Goal: Task Accomplishment & Management: Manage account settings

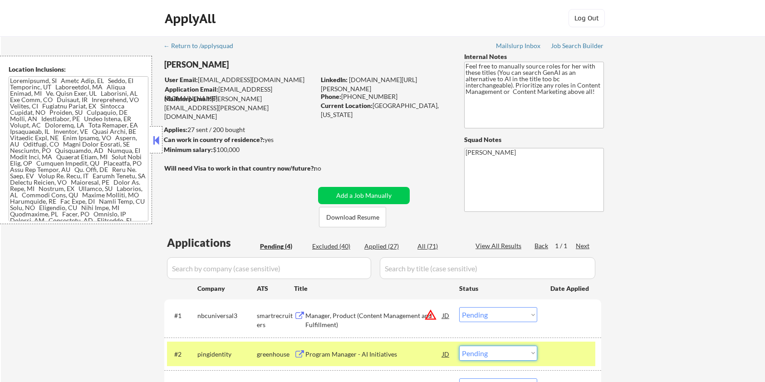
select select ""pending""
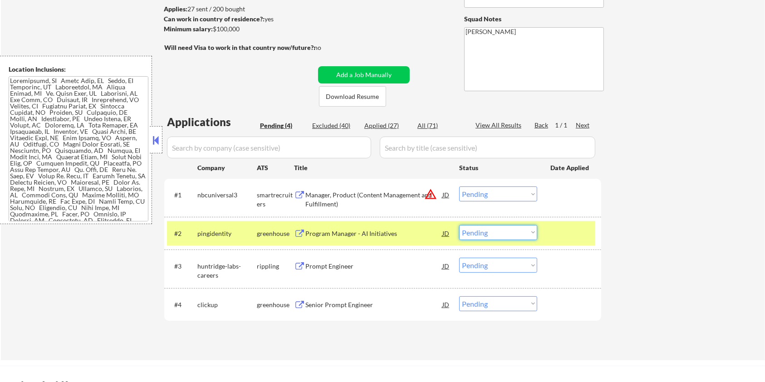
click at [514, 232] on select "Choose an option... Pending Applied Excluded (Questions) Excluded (Expired) Exc…" at bounding box center [498, 232] width 78 height 15
click at [459, 225] on select "Choose an option... Pending Applied Excluded (Questions) Excluded (Expired) Exc…" at bounding box center [498, 232] width 78 height 15
select select ""pending""
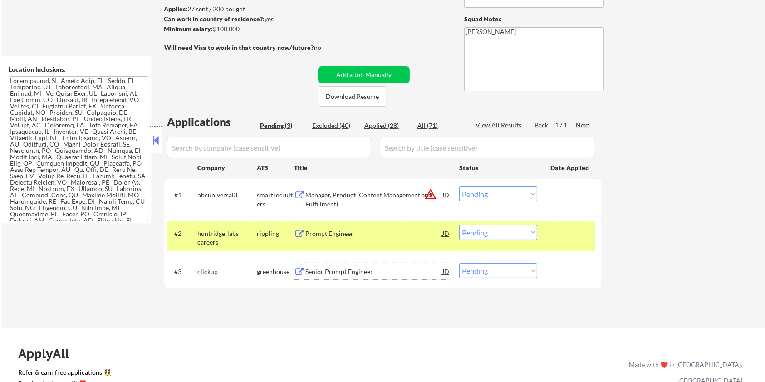
click at [323, 276] on div "Senior Prompt Engineer" at bounding box center [373, 271] width 137 height 16
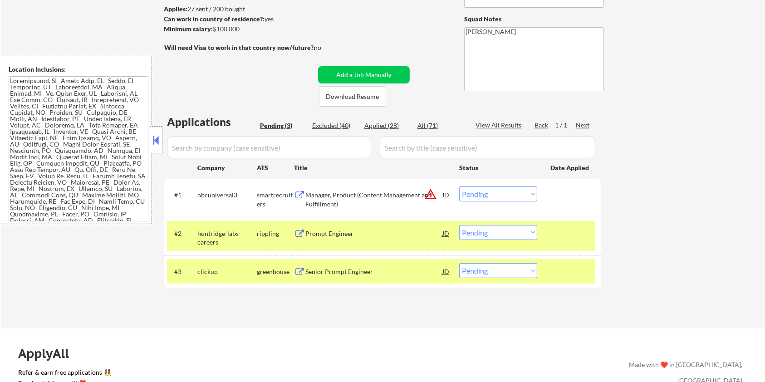
drag, startPoint x: 256, startPoint y: 29, endPoint x: 234, endPoint y: 32, distance: 22.1
click at [234, 32] on div "Minimum salary: $100,000" at bounding box center [239, 28] width 151 height 9
click at [253, 34] on div "← Return to /applysquad Mailslurp Inbox Job Search Builder [PERSON_NAME] User E…" at bounding box center [383, 118] width 453 height 405
drag, startPoint x: 250, startPoint y: 31, endPoint x: 214, endPoint y: 29, distance: 36.4
click at [214, 29] on div "Minimum salary: $100,000" at bounding box center [239, 28] width 151 height 9
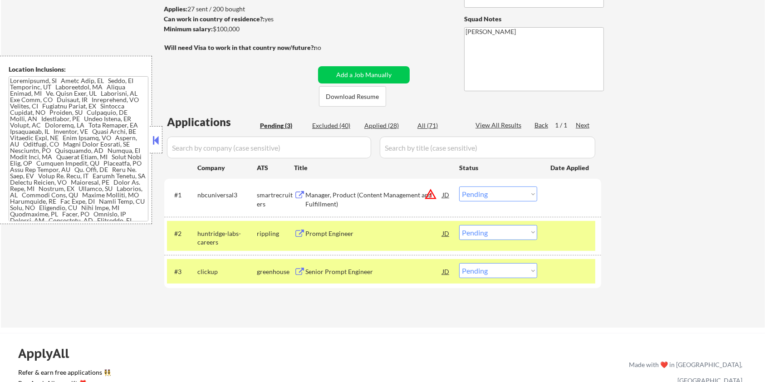
copy div "$100,000"
click at [489, 274] on select "Choose an option... Pending Applied Excluded (Questions) Excluded (Expired) Exc…" at bounding box center [498, 270] width 78 height 15
select select ""applied""
click at [459, 263] on select "Choose an option... Pending Applied Excluded (Questions) Excluded (Expired) Exc…" at bounding box center [498, 270] width 78 height 15
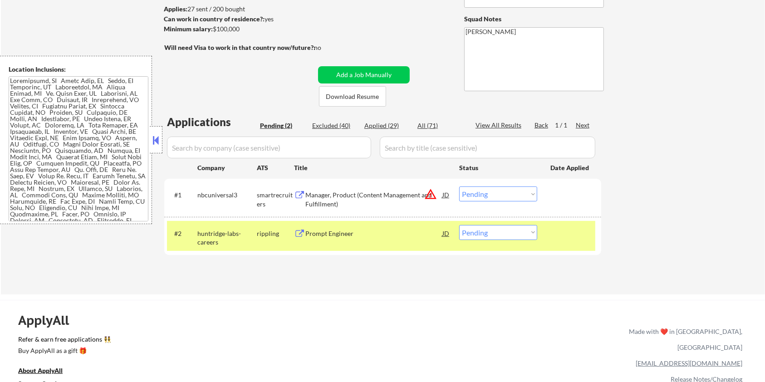
click at [323, 199] on div "Manager, Product (Content Management and Fulfillment)" at bounding box center [373, 200] width 137 height 18
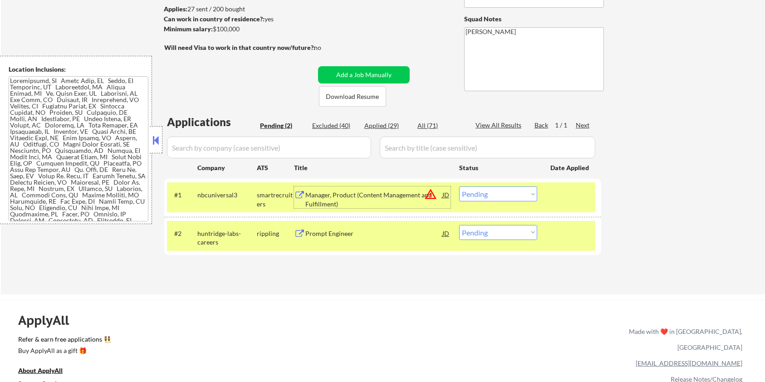
click at [495, 194] on select "Choose an option... Pending Applied Excluded (Questions) Excluded (Expired) Exc…" at bounding box center [498, 193] width 78 height 15
click at [515, 197] on select "Choose an option... Pending Applied Excluded (Questions) Excluded (Expired) Exc…" at bounding box center [498, 193] width 78 height 15
click at [459, 186] on select "Choose an option... Pending Applied Excluded (Questions) Excluded (Expired) Exc…" at bounding box center [498, 193] width 78 height 15
select select ""pending""
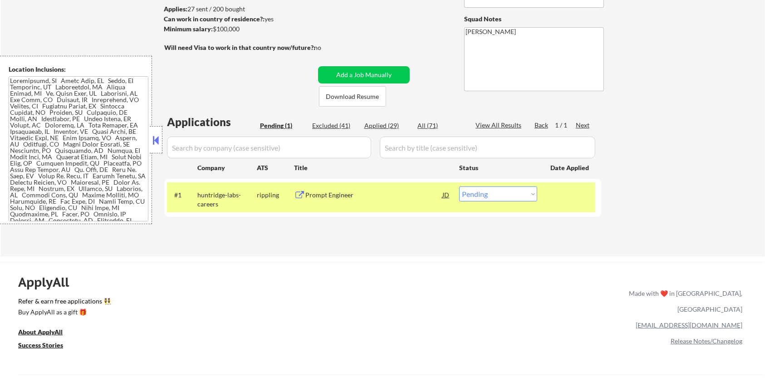
click at [332, 195] on div "Prompt Engineer" at bounding box center [373, 195] width 137 height 9
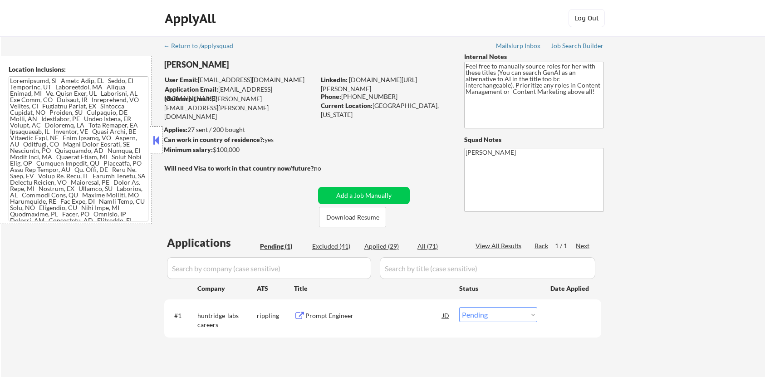
scroll to position [121, 0]
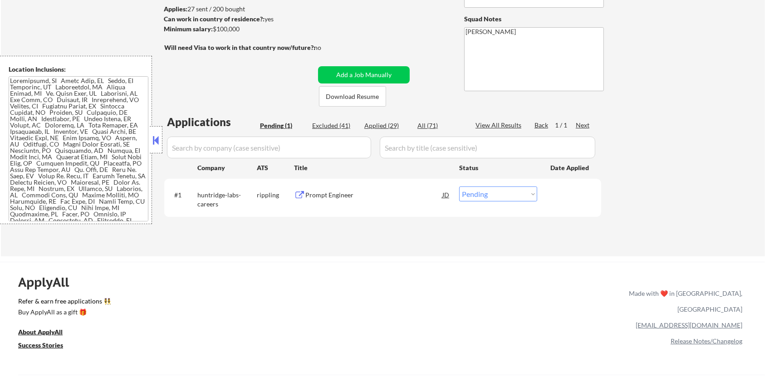
click at [483, 198] on select "Choose an option... Pending Applied Excluded (Questions) Excluded (Expired) Exc…" at bounding box center [498, 193] width 78 height 15
select select ""applied""
click at [459, 186] on select "Choose an option... Pending Applied Excluded (Questions) Excluded (Expired) Exc…" at bounding box center [498, 193] width 78 height 15
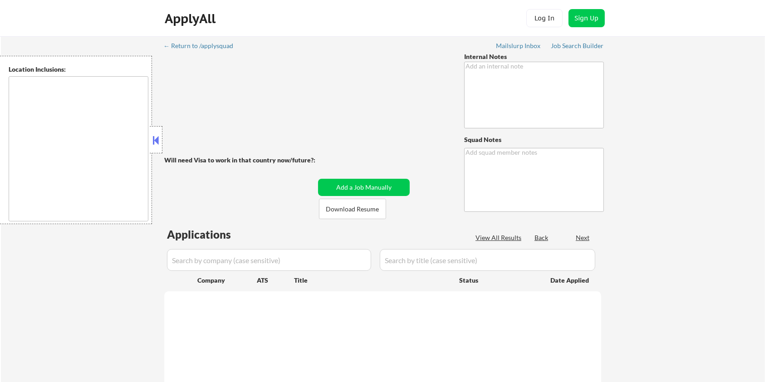
type textarea "🤖 AI answers OK 👉 This customer MUST be applied to exactly 25 jobs per week (4-…"
type textarea "Elisa https://job-boards.greenhouse.io/roidna/jobs/7128606 https://apply.workab…"
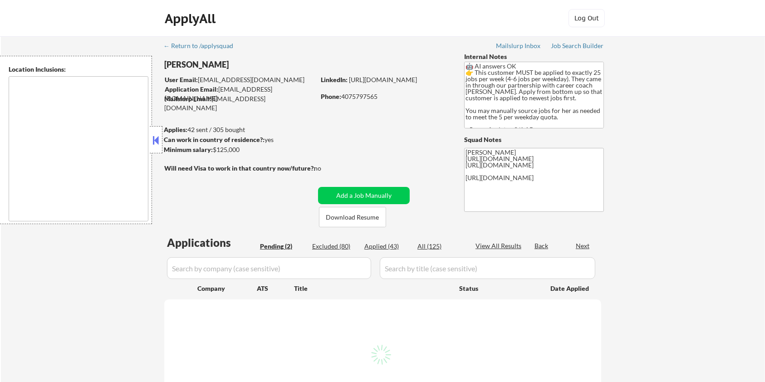
select select ""pending""
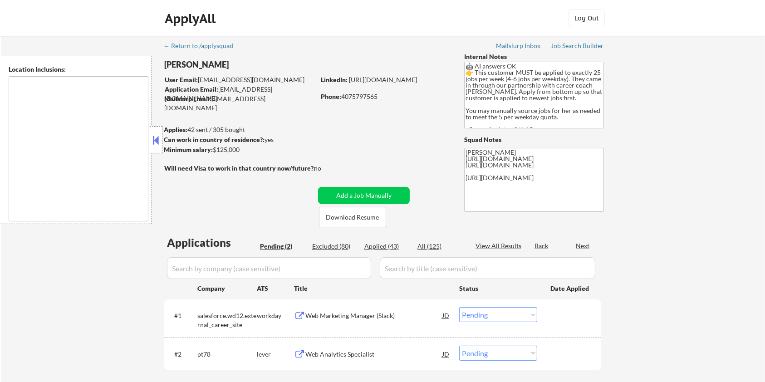
type textarea "Seattle, WA Mercer Island, WA Shoreline, WA Tukwila, WA Burien, WA SeaTac, WA W…"
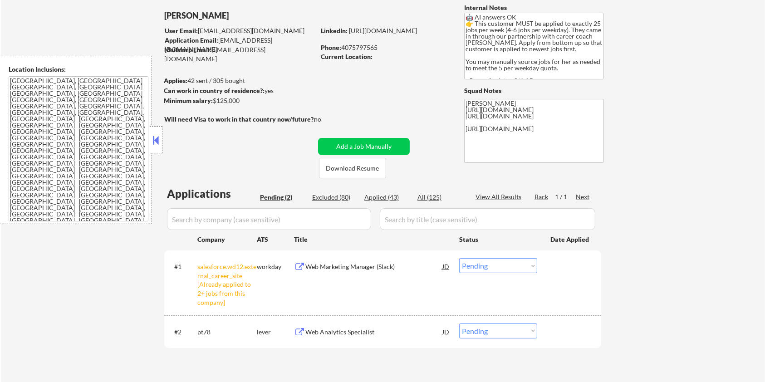
scroll to position [121, 0]
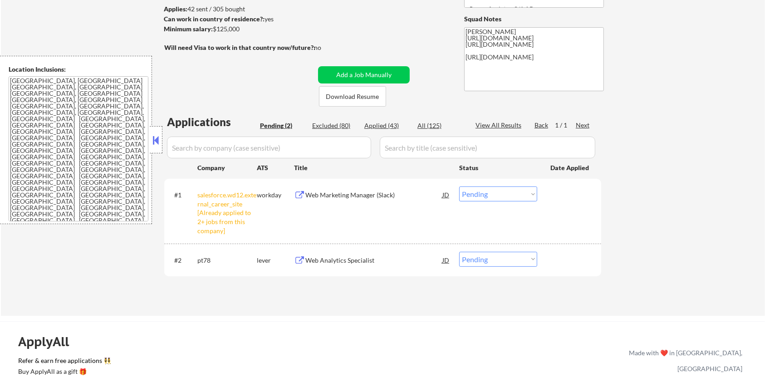
click at [363, 259] on div "Web Analytics Specialist" at bounding box center [373, 260] width 137 height 9
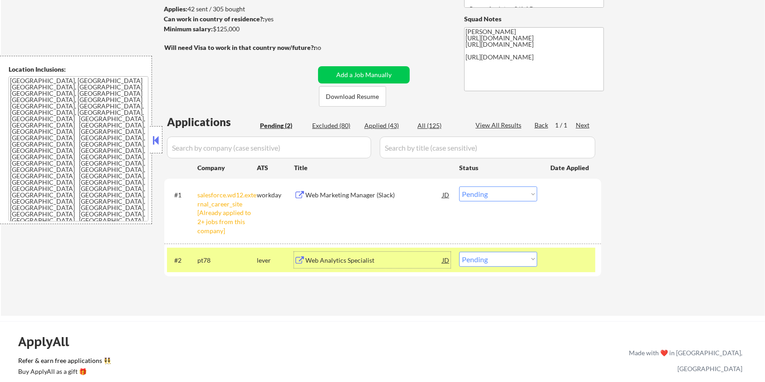
click at [497, 260] on select "Choose an option... Pending Applied Excluded (Questions) Excluded (Expired) Exc…" at bounding box center [498, 259] width 78 height 15
select select ""excluded__bad_match_""
click at [459, 252] on select "Choose an option... Pending Applied Excluded (Questions) Excluded (Expired) Exc…" at bounding box center [498, 259] width 78 height 15
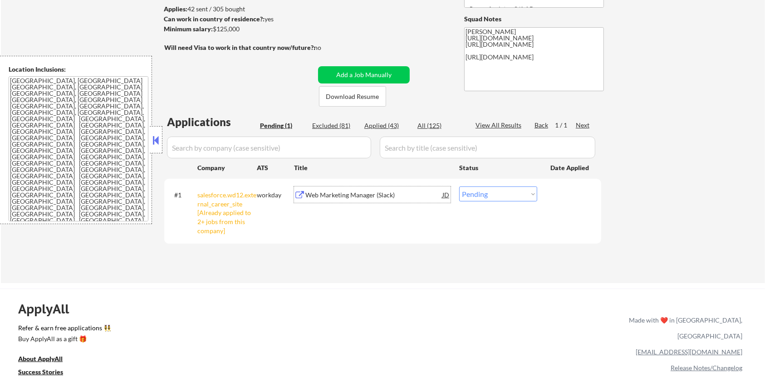
click at [337, 193] on div "Web Marketing Manager (Slack)" at bounding box center [373, 195] width 137 height 9
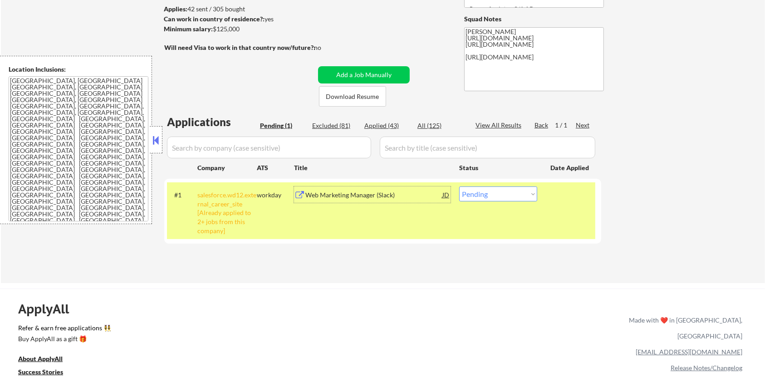
click at [325, 192] on div "Web Marketing Manager (Slack)" at bounding box center [373, 195] width 137 height 9
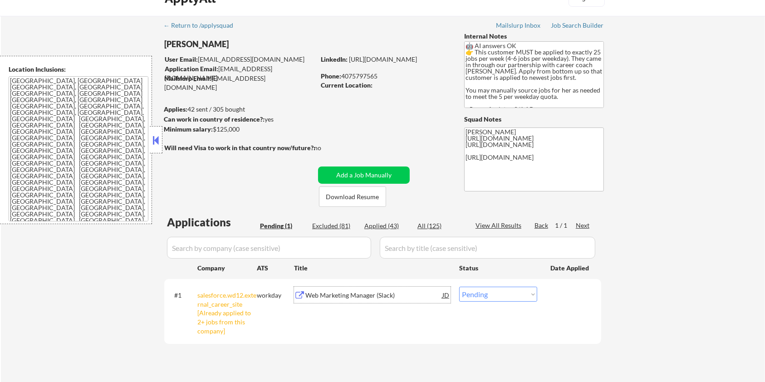
scroll to position [0, 0]
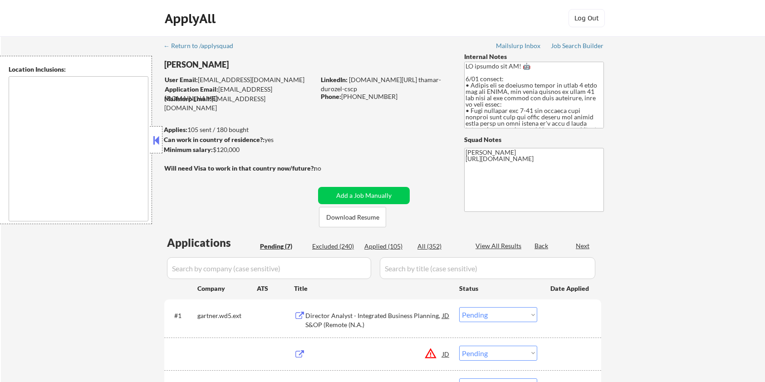
select select ""pending""
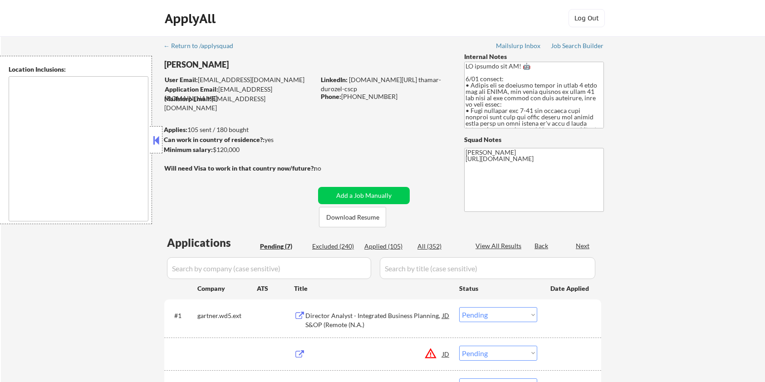
select select ""pending""
type textarea "Seattle, WA Mercer Island, WA Shoreline, WA Tukwila, WA Burien, WA SeaTac, WA R…"
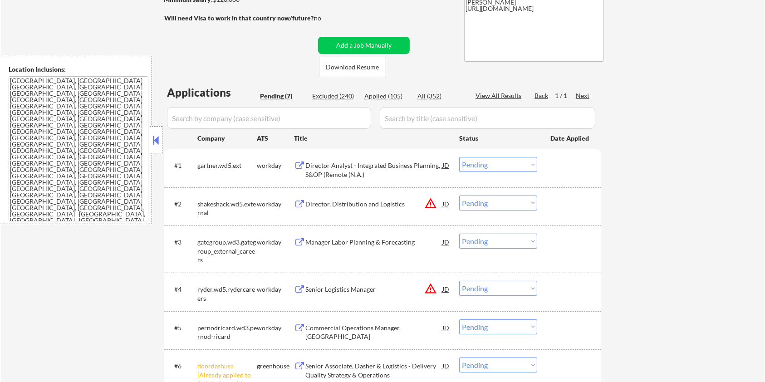
scroll to position [121, 0]
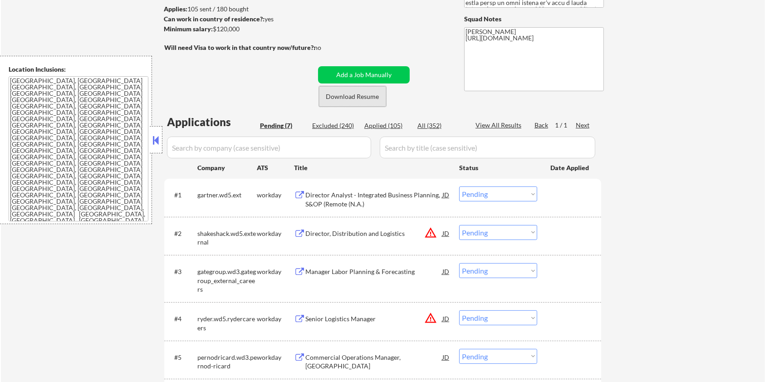
click at [377, 97] on button "Download Resume" at bounding box center [352, 96] width 67 height 20
